Goal: Task Accomplishment & Management: Use online tool/utility

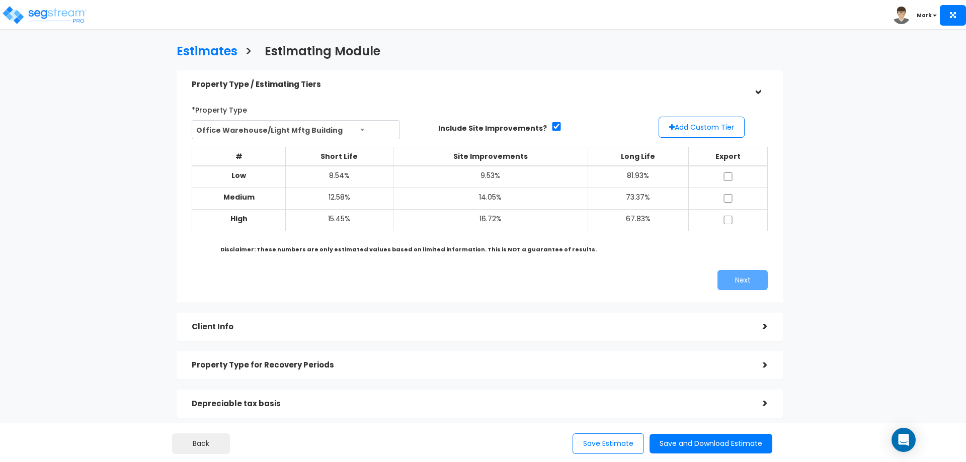
click at [315, 123] on span "Office Warehouse/Light Mftg Building" at bounding box center [295, 130] width 207 height 19
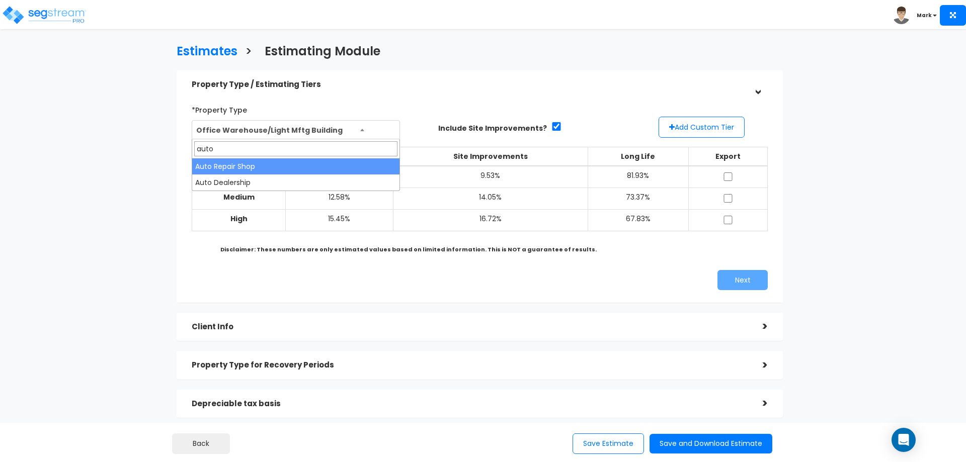
type input "auto"
select select "138"
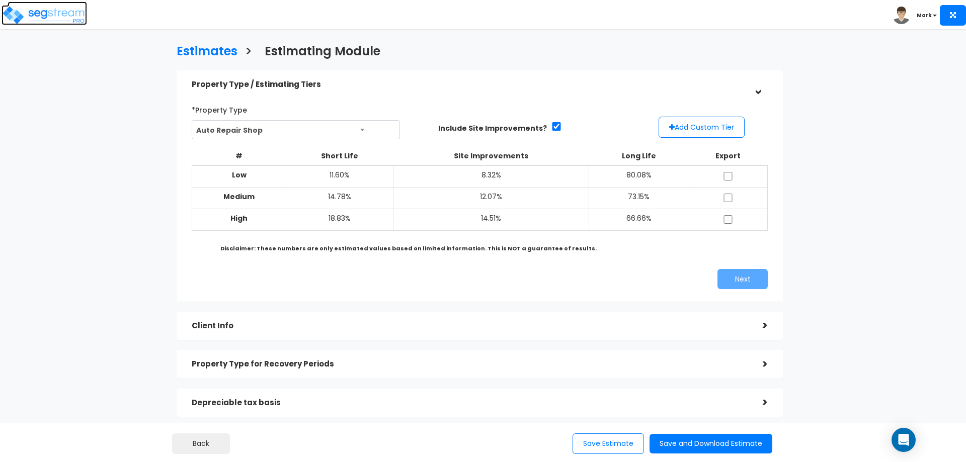
click at [33, 16] on img at bounding box center [45, 15] width 86 height 20
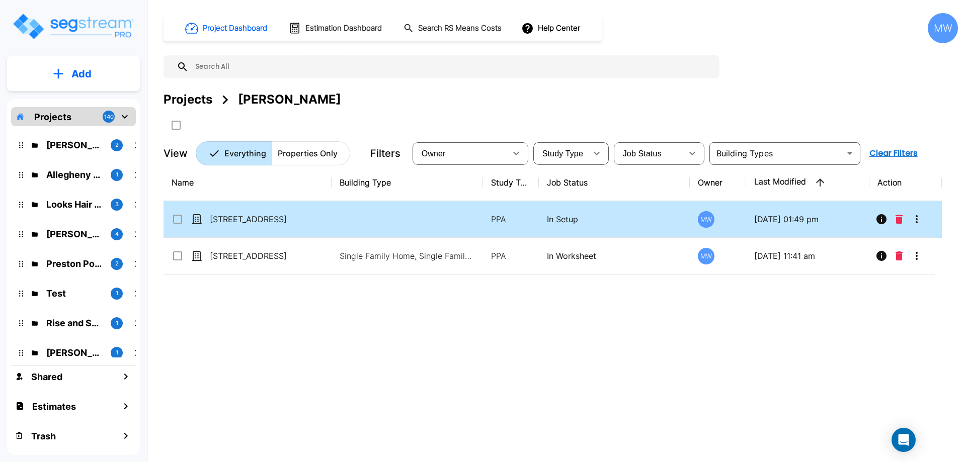
click at [305, 213] on td "[STREET_ADDRESS]" at bounding box center [248, 219] width 168 height 37
checkbox input "true"
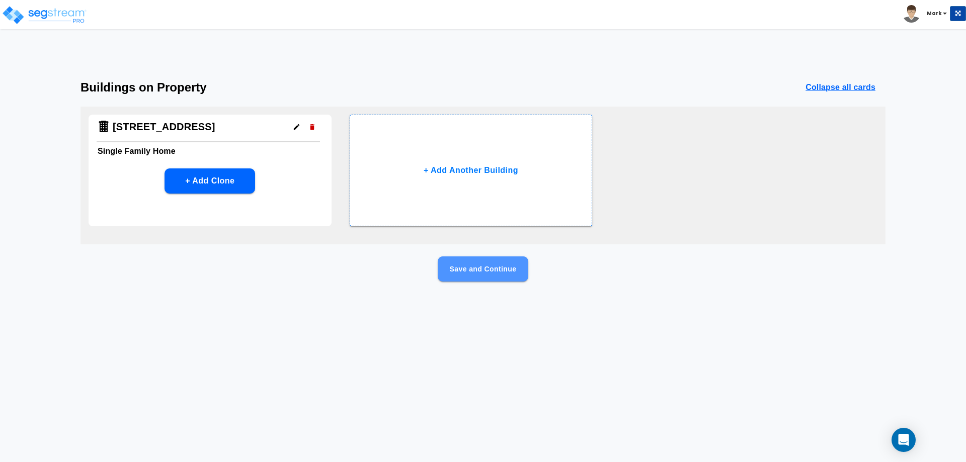
click at [465, 271] on button "Save and Continue" at bounding box center [483, 269] width 91 height 25
